Goal: Task Accomplishment & Management: Use online tool/utility

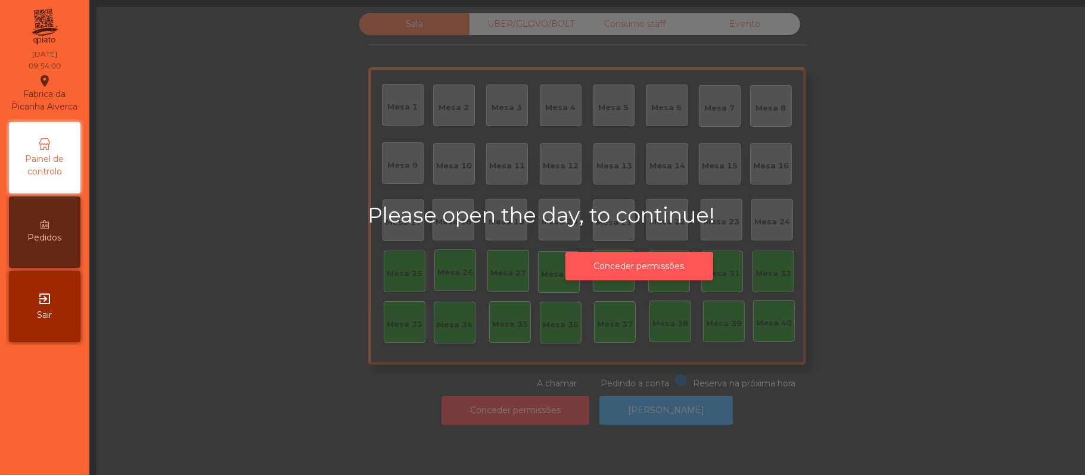
click at [667, 269] on button "Conceder permissões" at bounding box center [639, 266] width 148 height 29
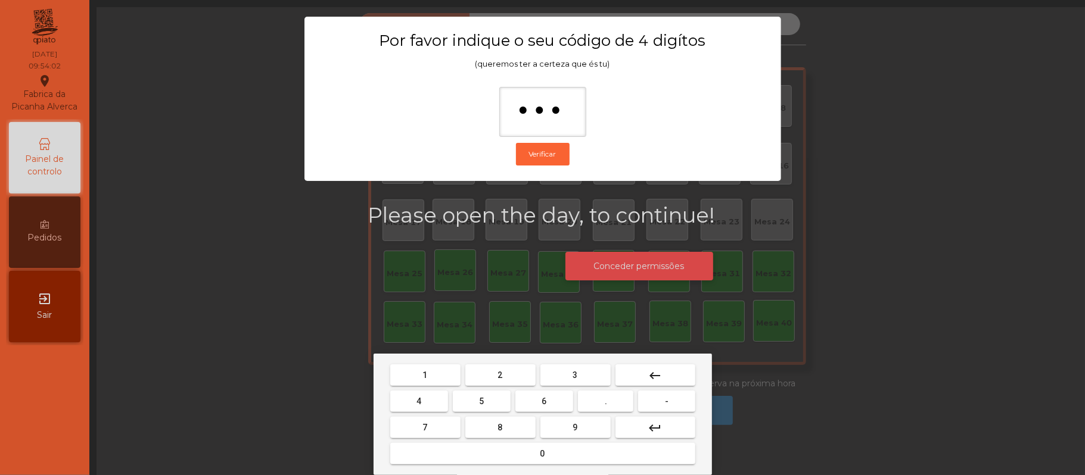
type input "****"
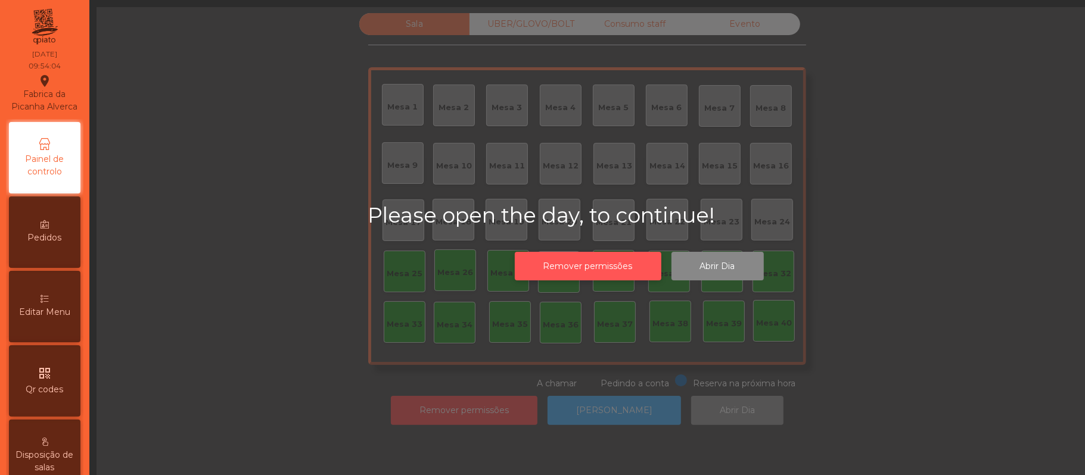
click at [582, 262] on button "Remover permissões" at bounding box center [588, 266] width 147 height 29
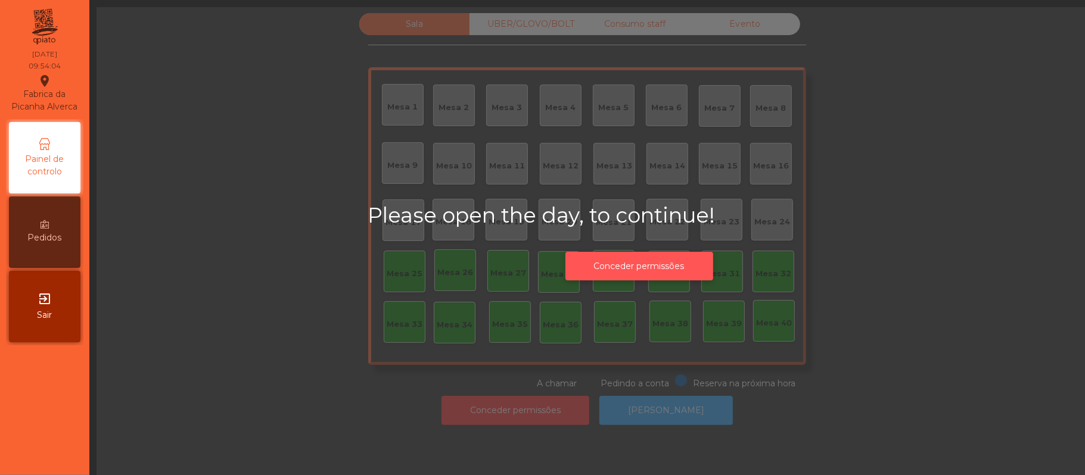
click at [667, 266] on button "Conceder permissões" at bounding box center [639, 266] width 148 height 29
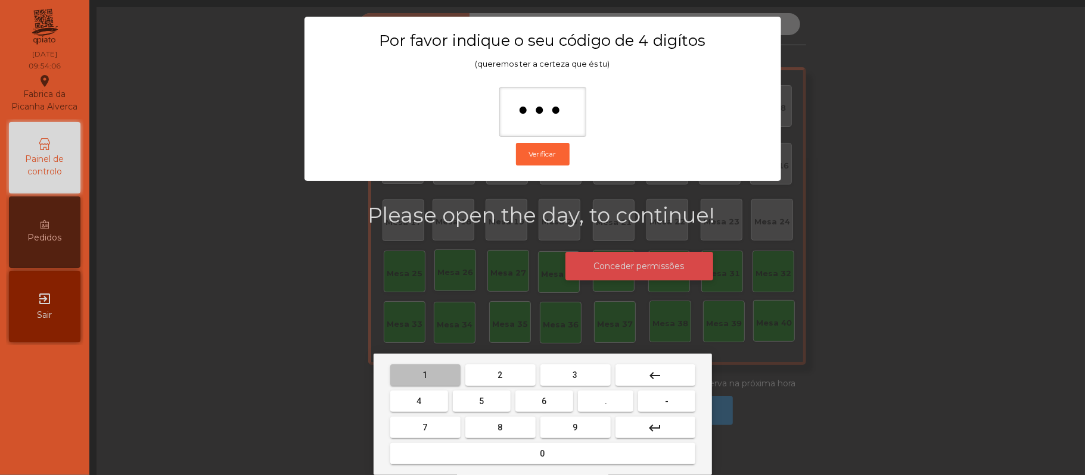
type input "****"
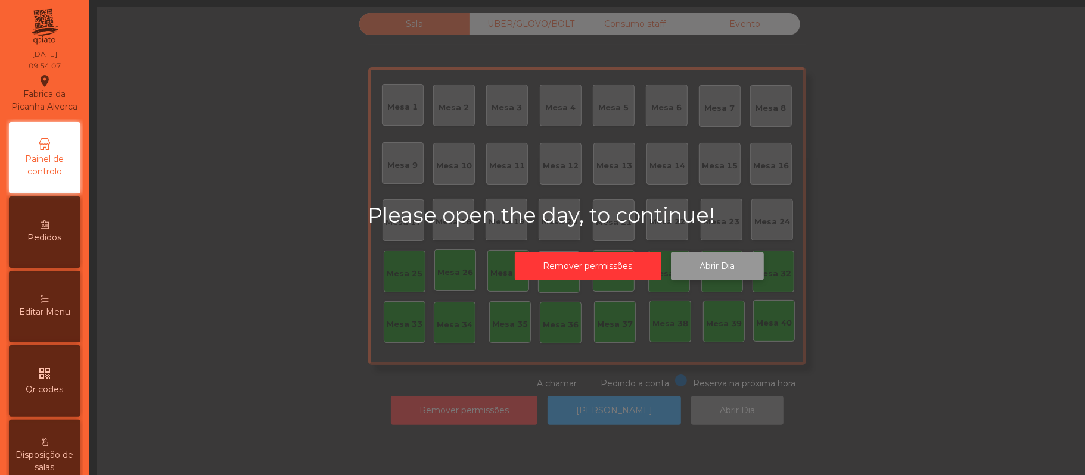
click at [723, 254] on button "Abrir Dia" at bounding box center [718, 266] width 92 height 29
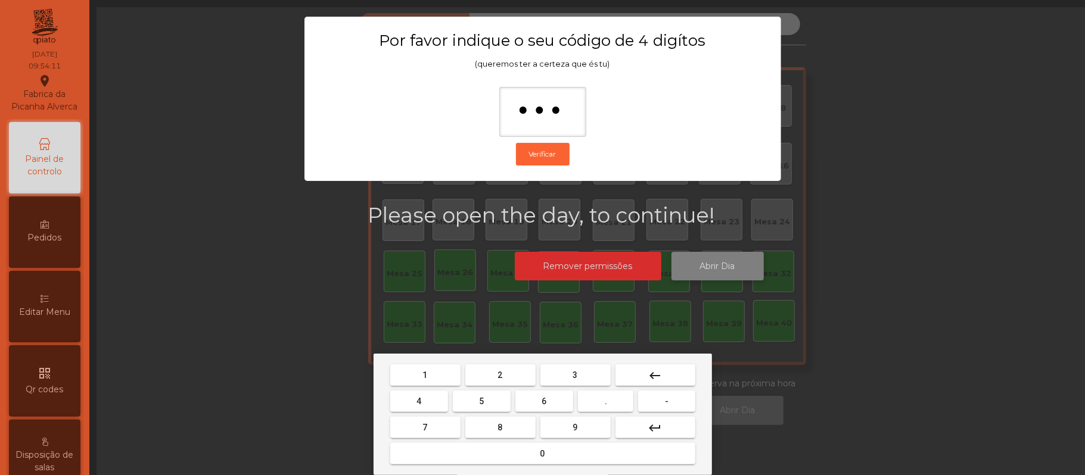
type input "****"
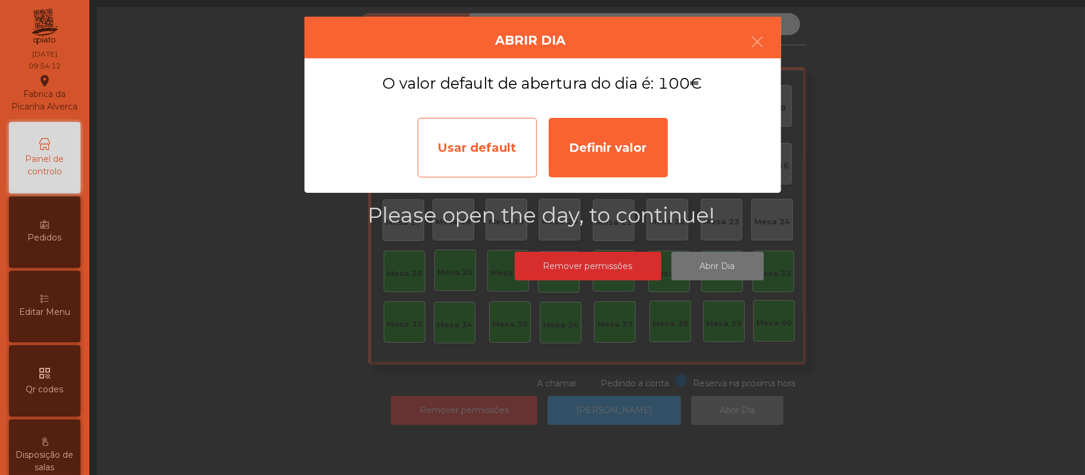
click at [466, 131] on div "Usar default" at bounding box center [477, 148] width 119 height 60
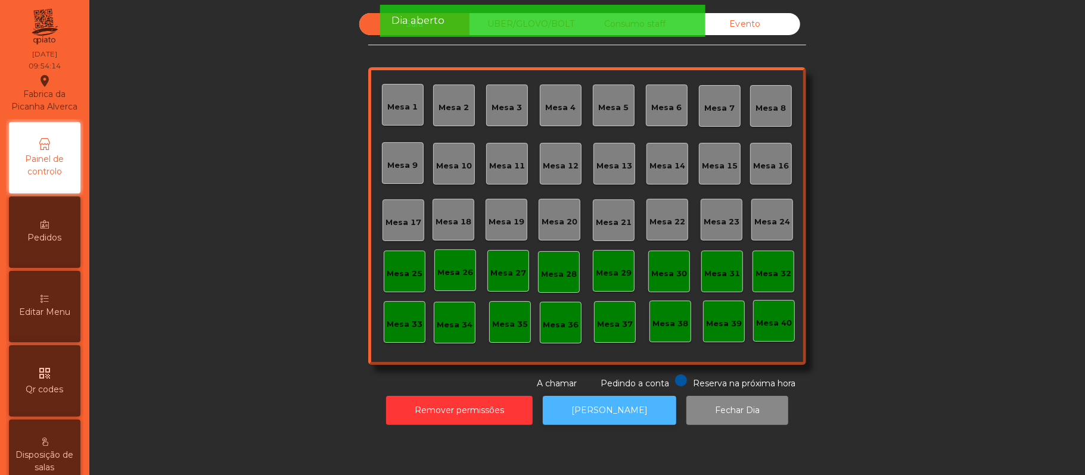
click at [626, 411] on button "[PERSON_NAME]" at bounding box center [609, 410] width 133 height 29
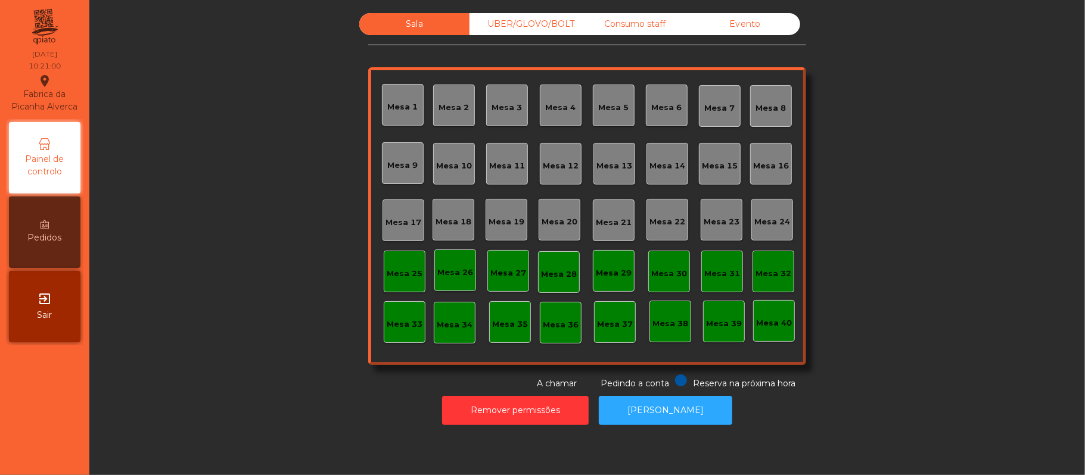
click at [725, 327] on div "Mesa 39" at bounding box center [724, 324] width 36 height 12
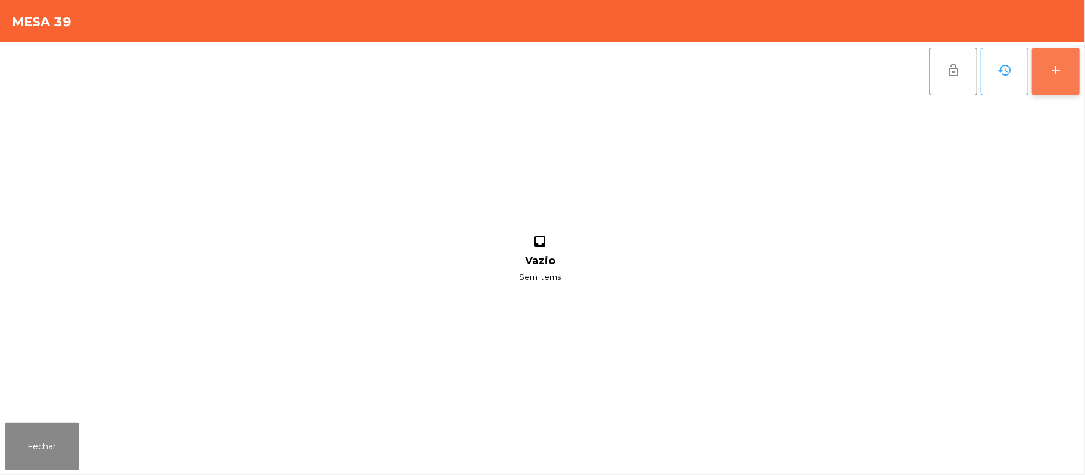
click at [1075, 61] on button "add" at bounding box center [1056, 72] width 48 height 48
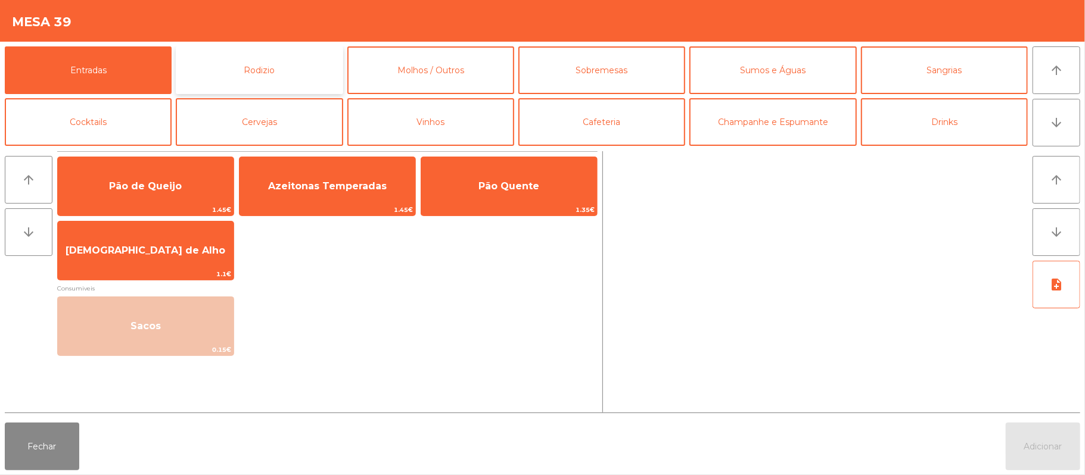
click at [275, 67] on button "Rodizio" at bounding box center [259, 70] width 167 height 48
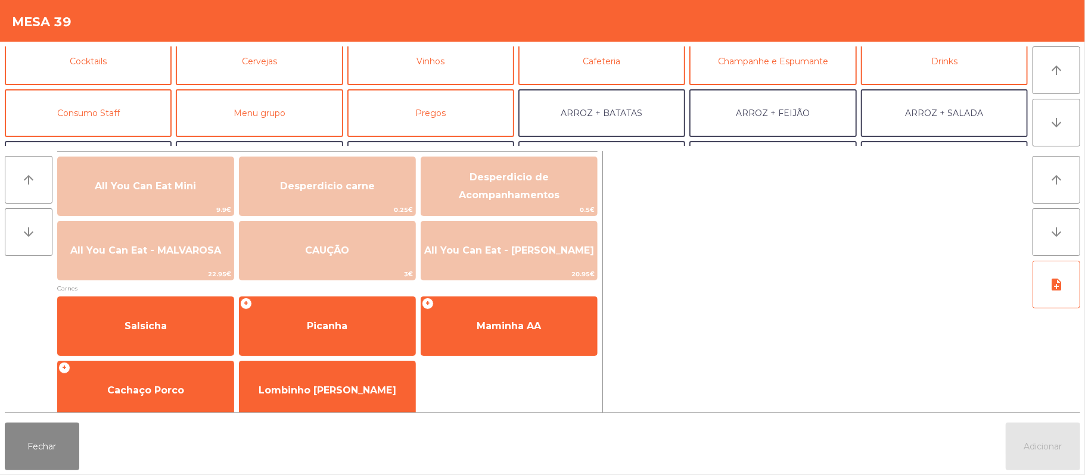
scroll to position [62, 0]
click at [113, 106] on button "Consumo Staff" at bounding box center [88, 112] width 167 height 48
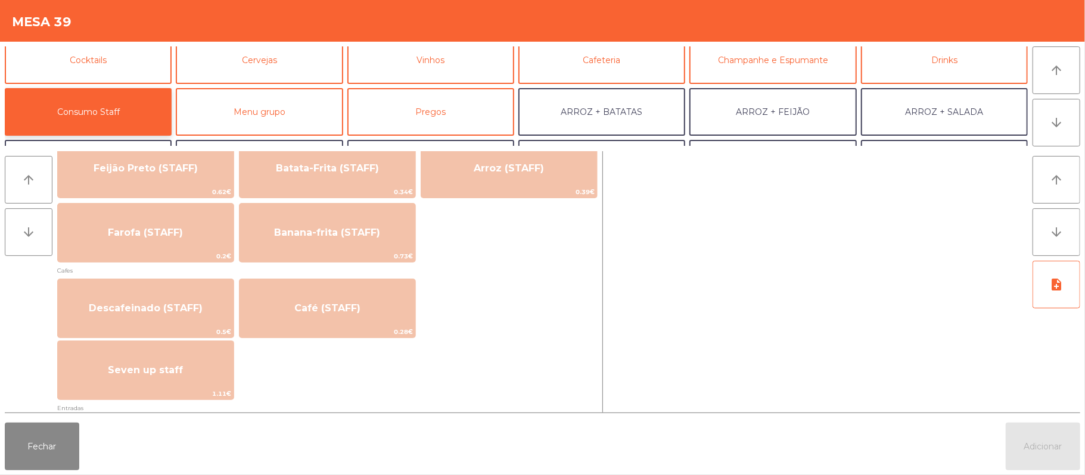
scroll to position [586, 0]
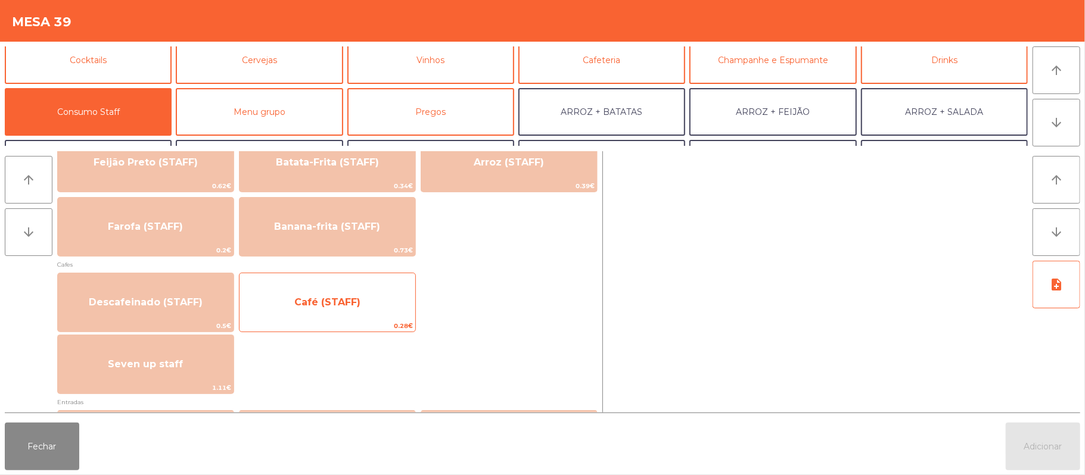
click at [358, 294] on span "Café (STAFF)" at bounding box center [328, 303] width 176 height 32
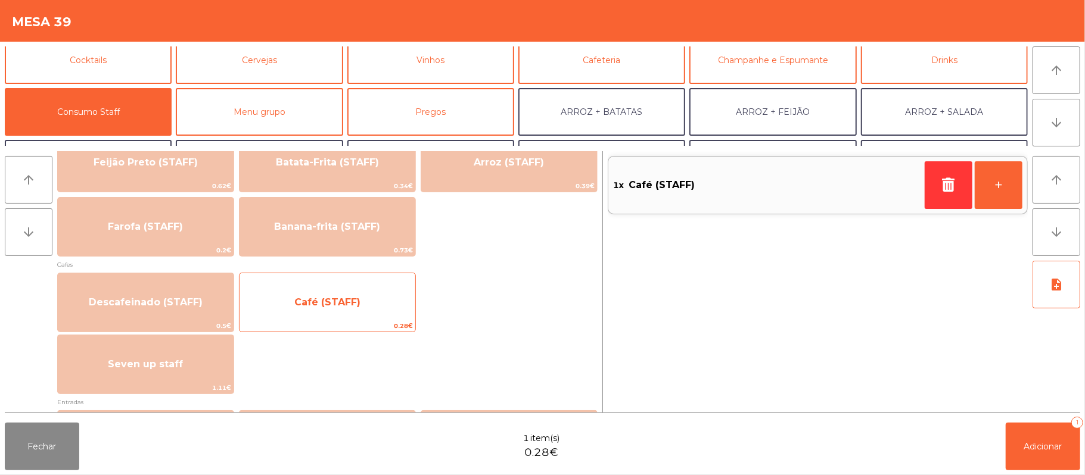
click at [360, 292] on span "Café (STAFF)" at bounding box center [328, 303] width 176 height 32
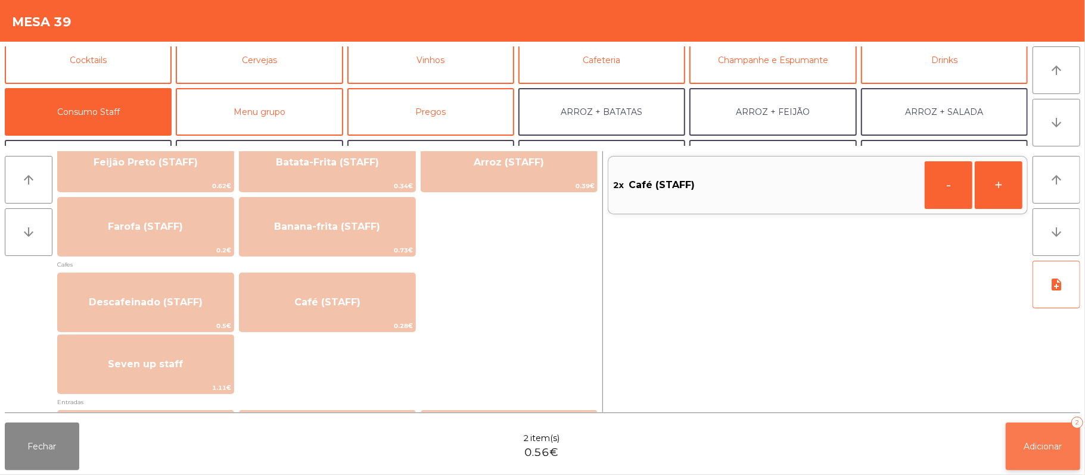
click at [1047, 425] on button "Adicionar 2" at bounding box center [1043, 447] width 74 height 48
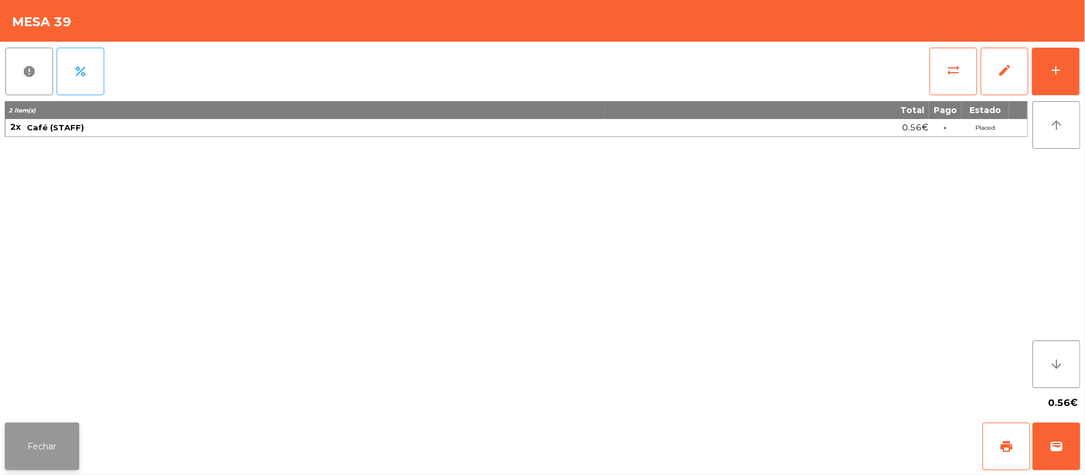
click at [55, 453] on button "Fechar" at bounding box center [42, 447] width 74 height 48
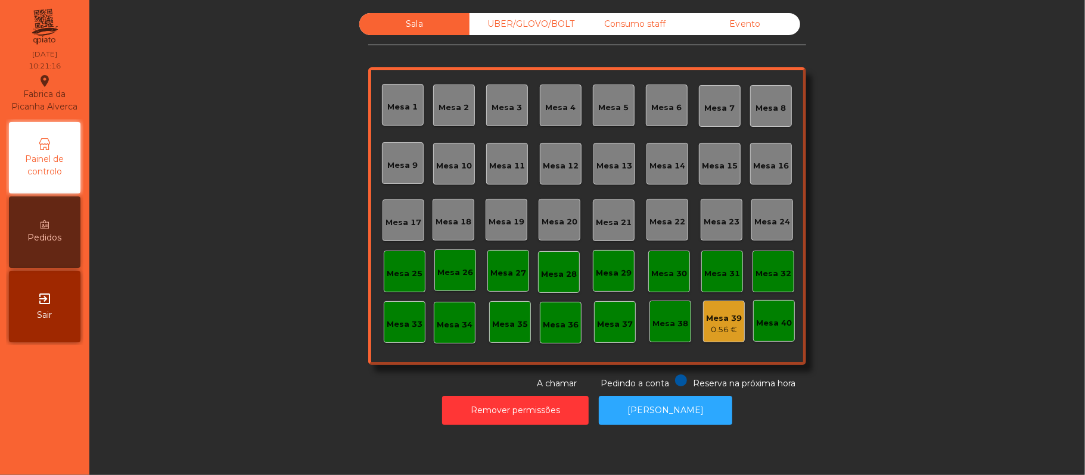
click at [620, 324] on div "Mesa 37" at bounding box center [615, 325] width 36 height 12
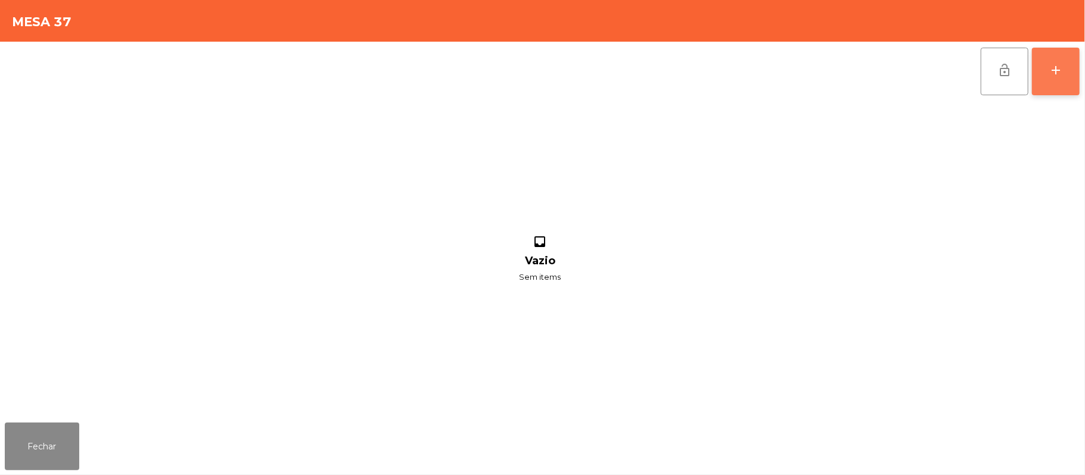
click at [1075, 80] on button "add" at bounding box center [1056, 72] width 48 height 48
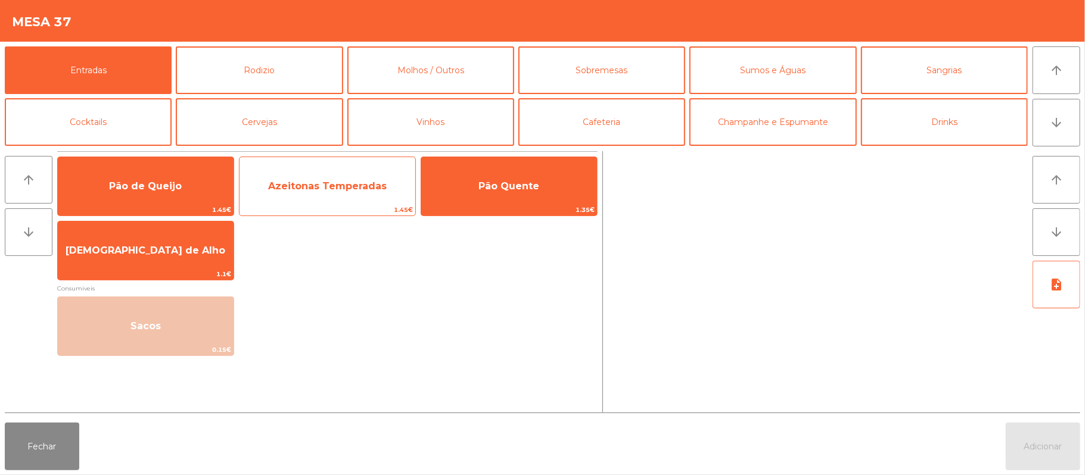
click at [313, 172] on span "Azeitonas Temperadas" at bounding box center [328, 186] width 176 height 32
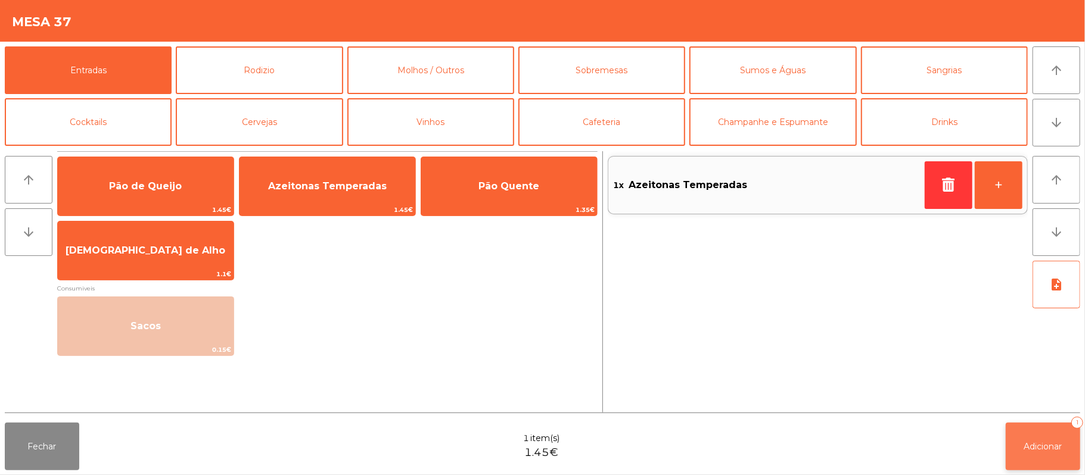
click at [1047, 453] on button "Adicionar 1" at bounding box center [1043, 447] width 74 height 48
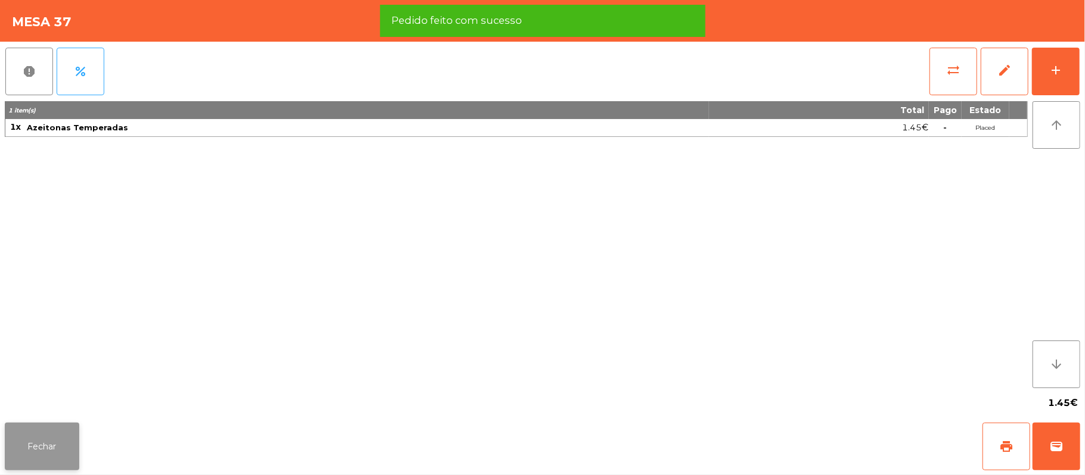
click at [54, 462] on button "Fechar" at bounding box center [42, 447] width 74 height 48
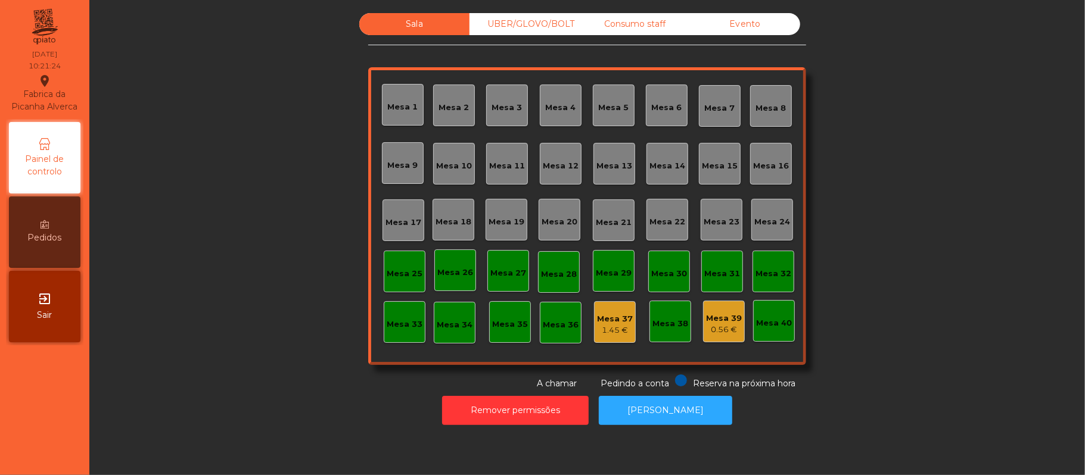
click at [628, 19] on div "Consumo staff" at bounding box center [635, 24] width 110 height 22
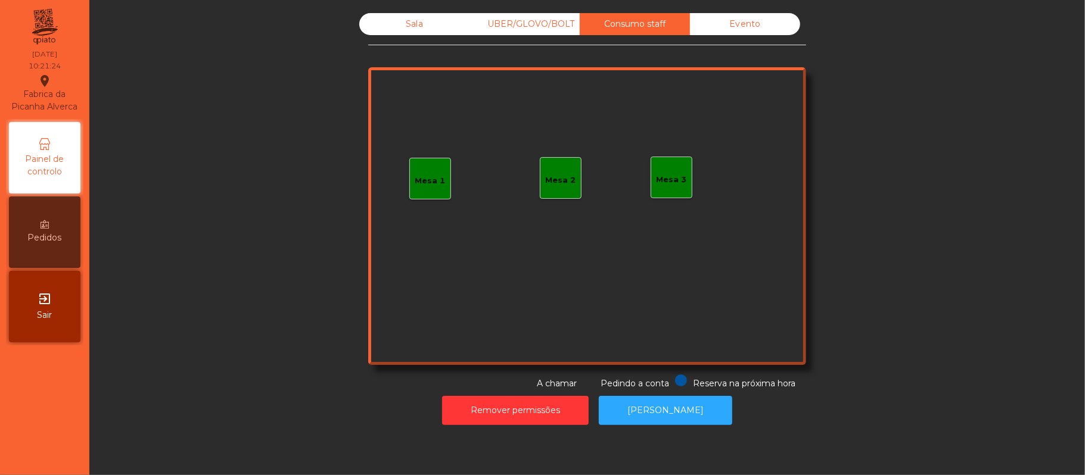
click at [430, 179] on div "Mesa 1" at bounding box center [430, 181] width 30 height 12
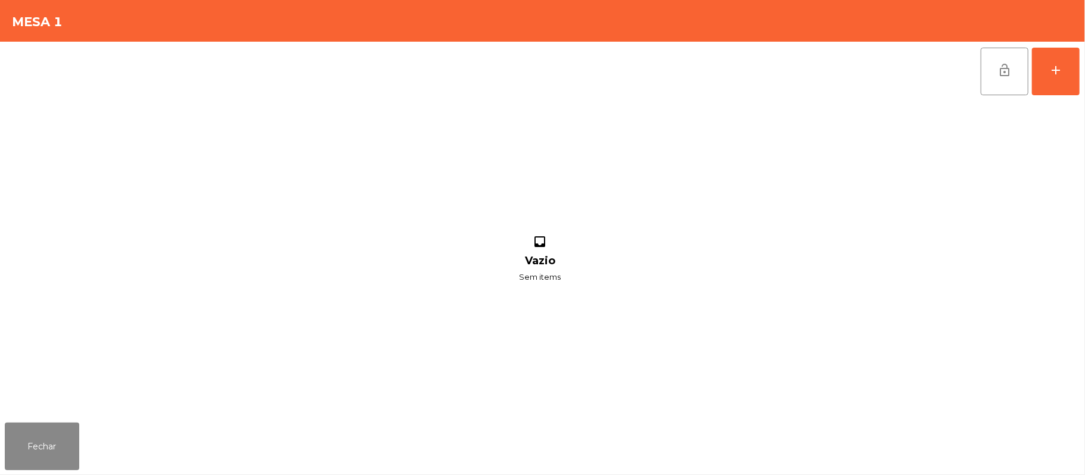
click at [1080, 95] on div "lock_open add inbox Vazio Sem items" at bounding box center [542, 230] width 1085 height 377
click at [1057, 65] on div "add" at bounding box center [1056, 70] width 14 height 14
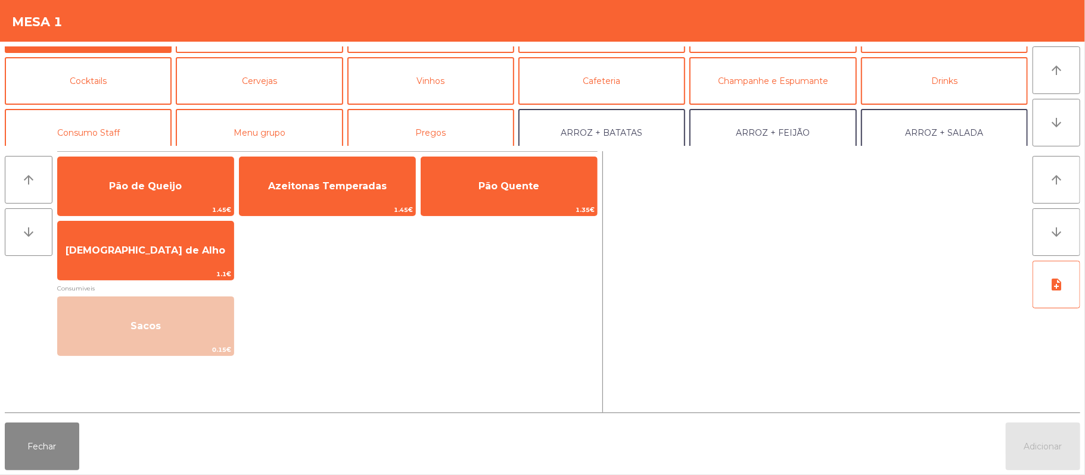
scroll to position [51, 0]
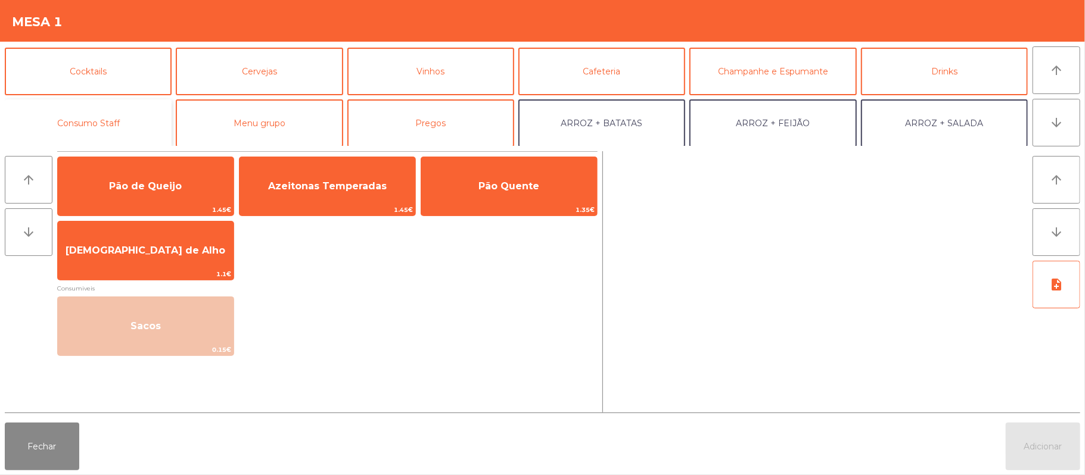
click at [111, 124] on button "Consumo Staff" at bounding box center [88, 124] width 167 height 48
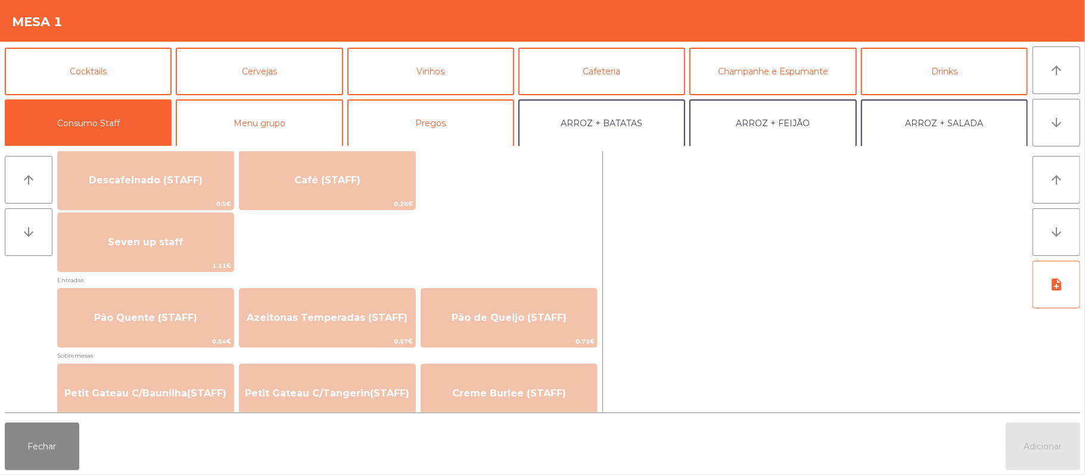
scroll to position [728, 0]
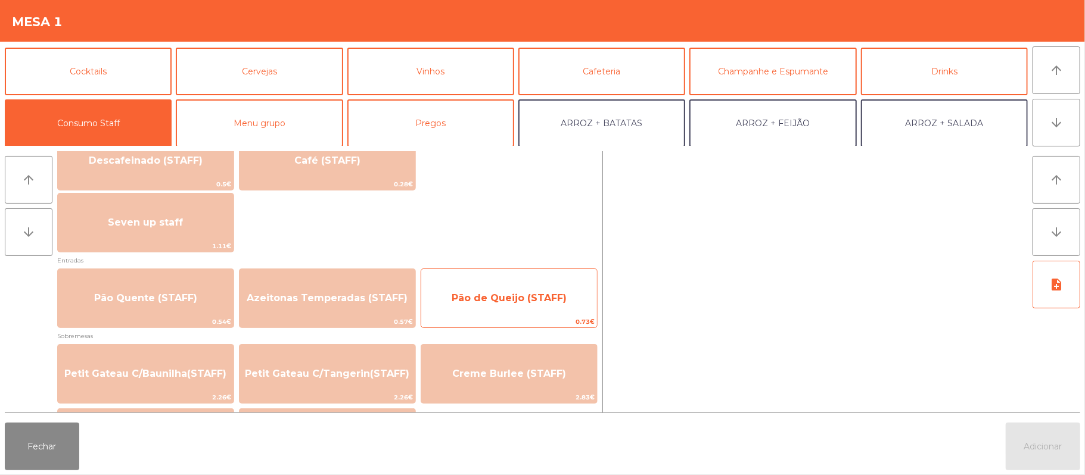
click at [509, 303] on span "Pão de Queijo (STAFF)" at bounding box center [509, 298] width 115 height 11
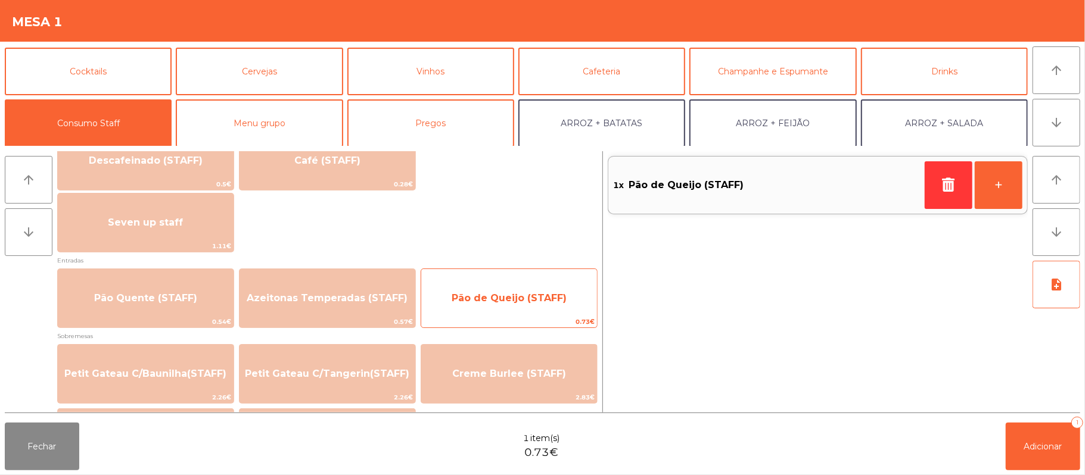
click at [506, 322] on span "0.73€" at bounding box center [509, 321] width 176 height 11
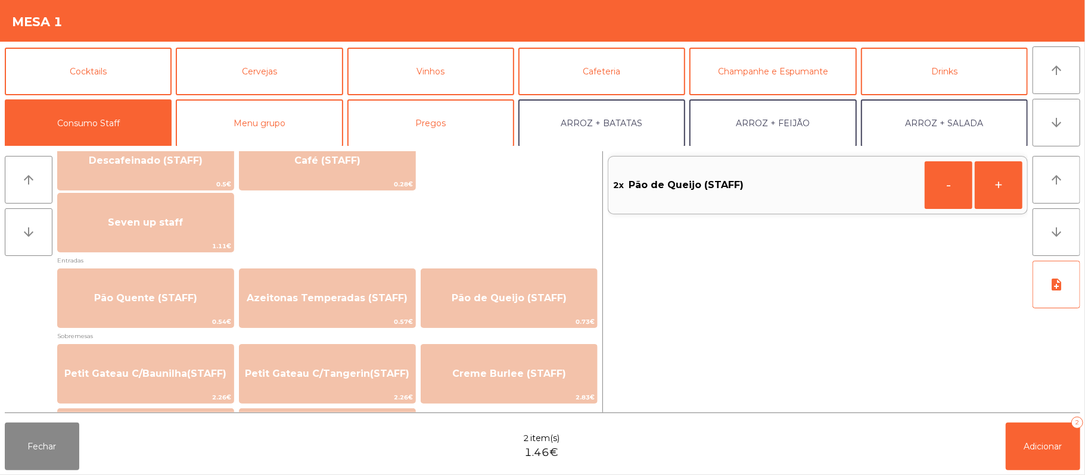
click at [1049, 471] on div "Fechar 2 item(s) 1.46€ Adicionar 2" at bounding box center [542, 446] width 1085 height 57
click at [1033, 442] on span "Adicionar" at bounding box center [1043, 447] width 38 height 11
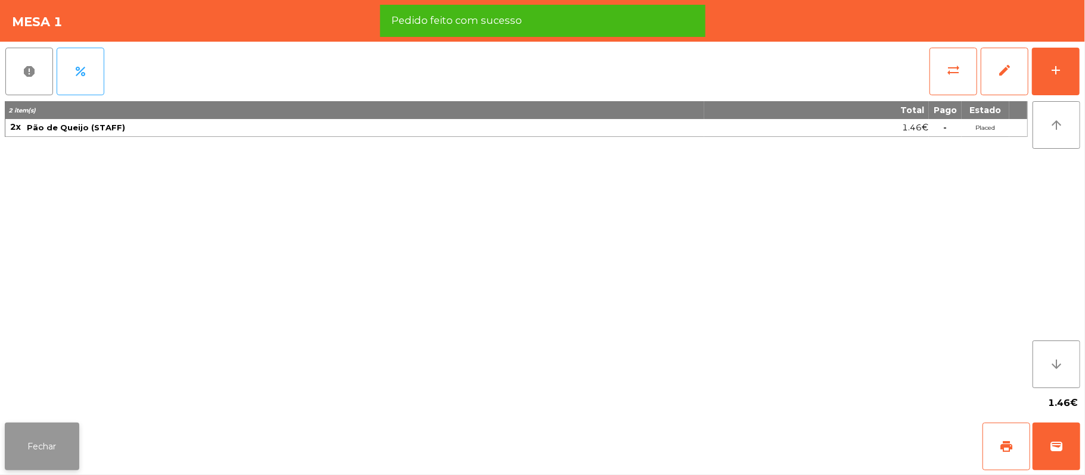
click at [79, 448] on button "Fechar" at bounding box center [42, 447] width 74 height 48
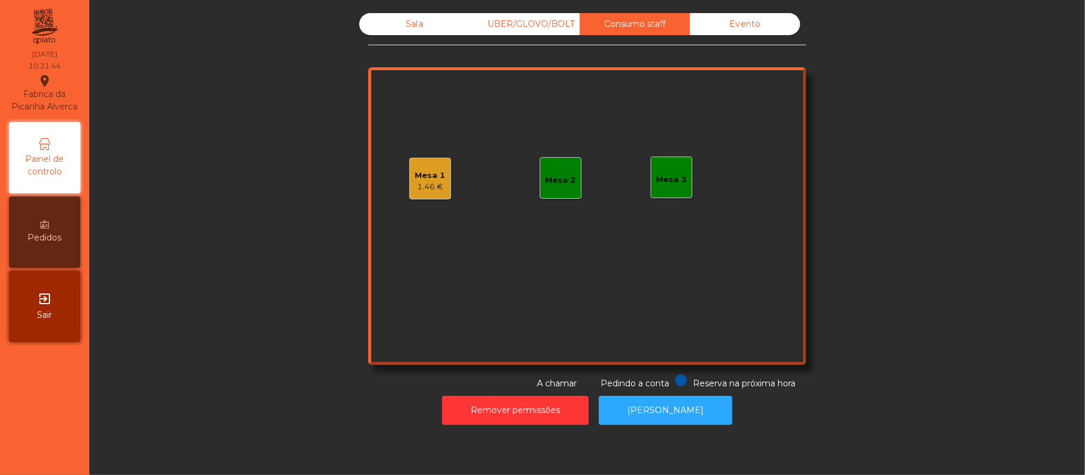
click at [436, 17] on div "Sala" at bounding box center [414, 24] width 110 height 22
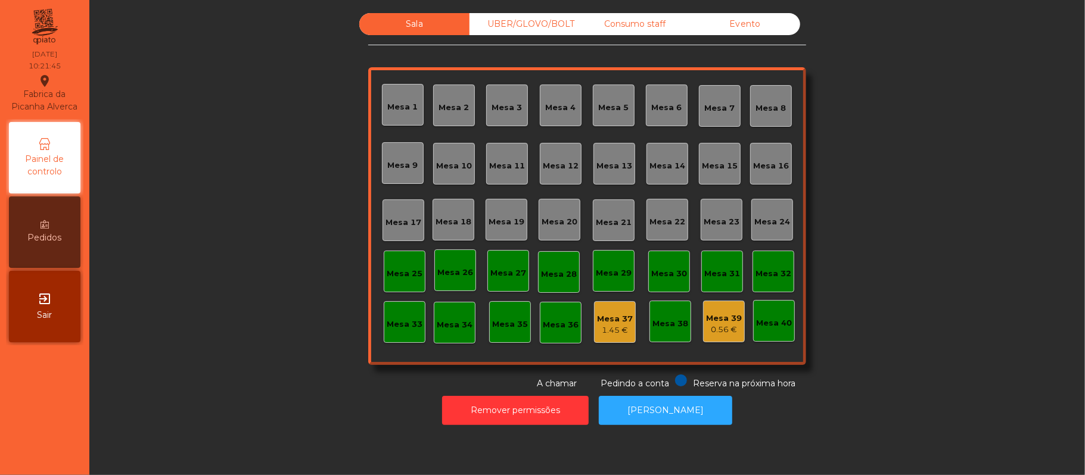
click at [909, 226] on div "Sala UBER/GLOVO/BOLT Consumo staff Evento [GEOGRAPHIC_DATA] 2 [GEOGRAPHIC_DATA]…" at bounding box center [586, 201] width 963 height 377
